Goal: Information Seeking & Learning: Learn about a topic

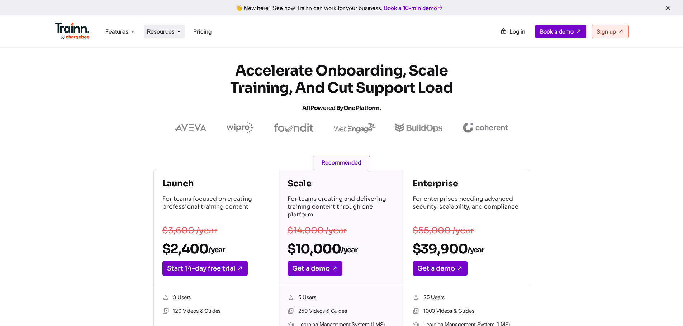
click at [164, 33] on span "Resources" at bounding box center [161, 32] width 28 height 8
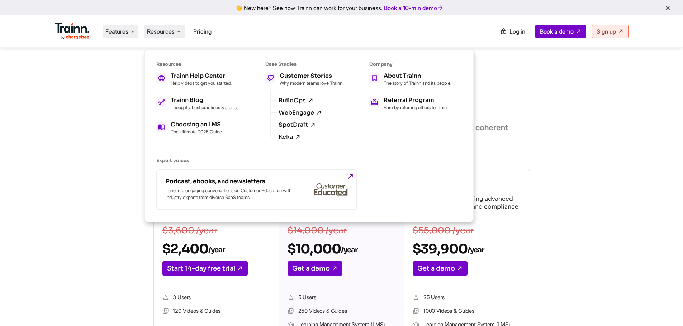
click at [128, 31] on span "Features" at bounding box center [116, 32] width 23 height 8
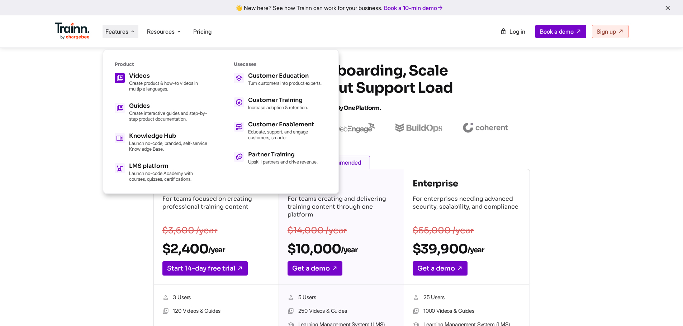
click at [135, 78] on h5 "Videos" at bounding box center [168, 76] width 79 height 6
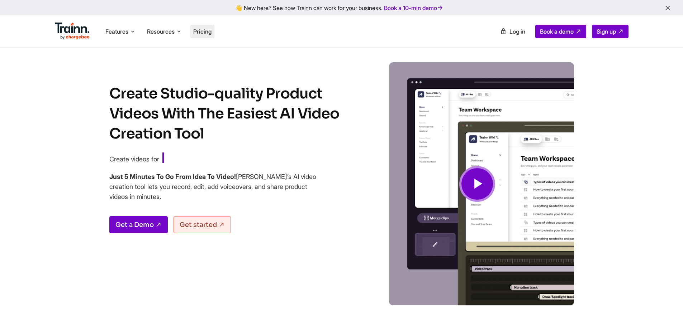
click at [206, 32] on span "Pricing" at bounding box center [202, 31] width 18 height 7
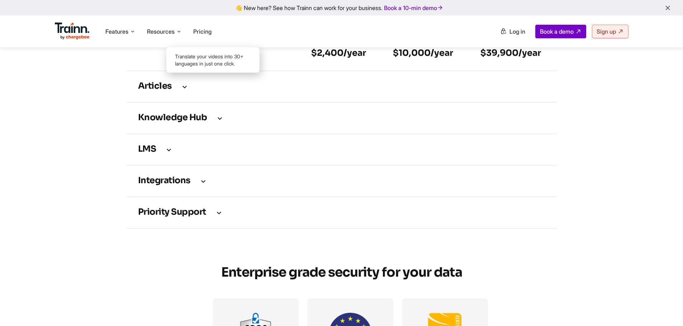
scroll to position [1039, 0]
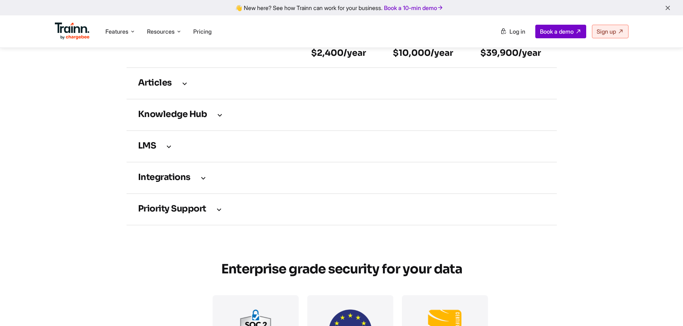
click at [179, 87] on h3 "Articles" at bounding box center [341, 84] width 407 height 8
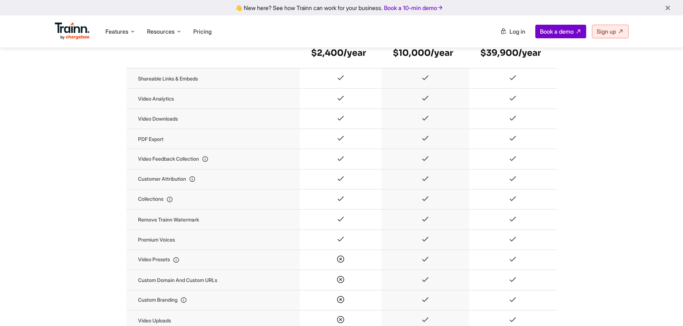
scroll to position [645, 0]
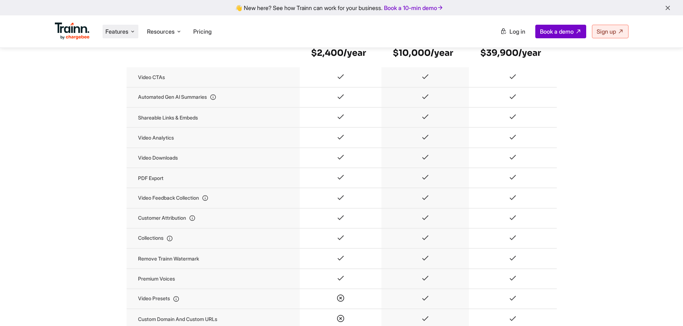
click at [135, 33] on icon at bounding box center [133, 31] width 6 height 7
